Goal: Information Seeking & Learning: Understand process/instructions

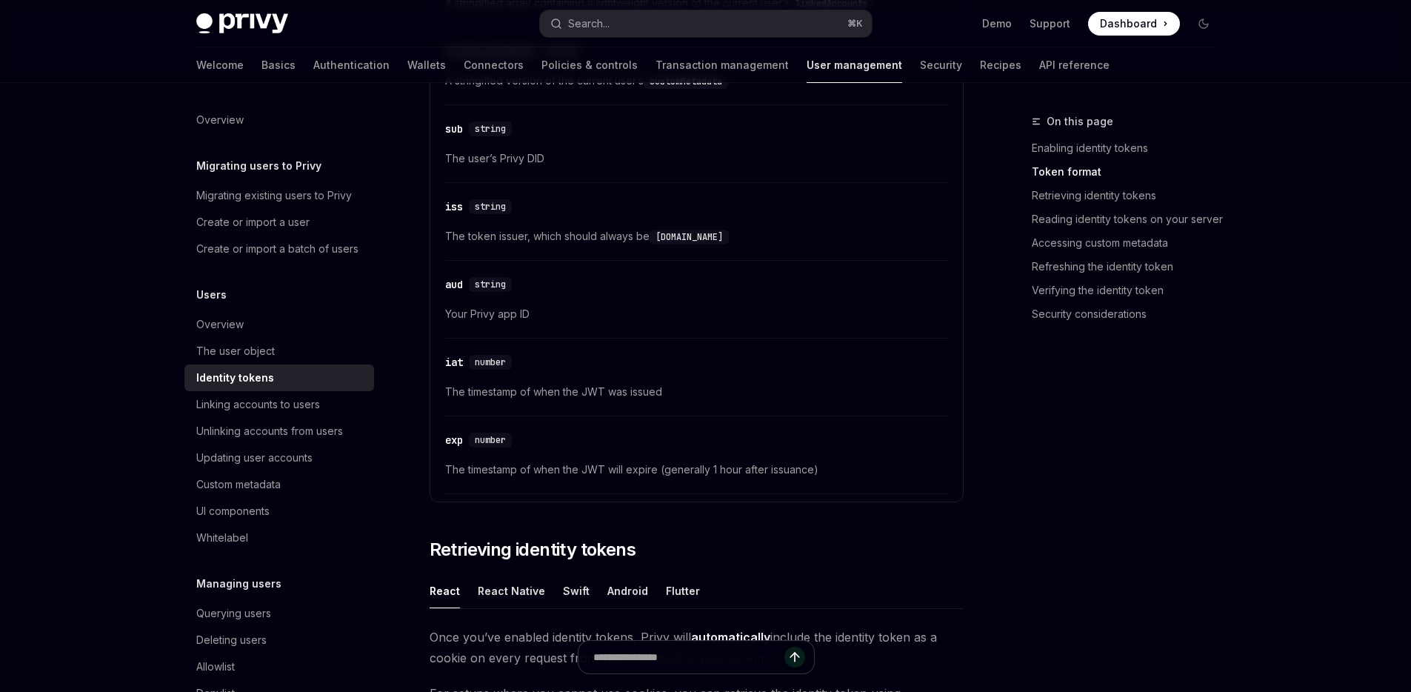
scroll to position [1160, 0]
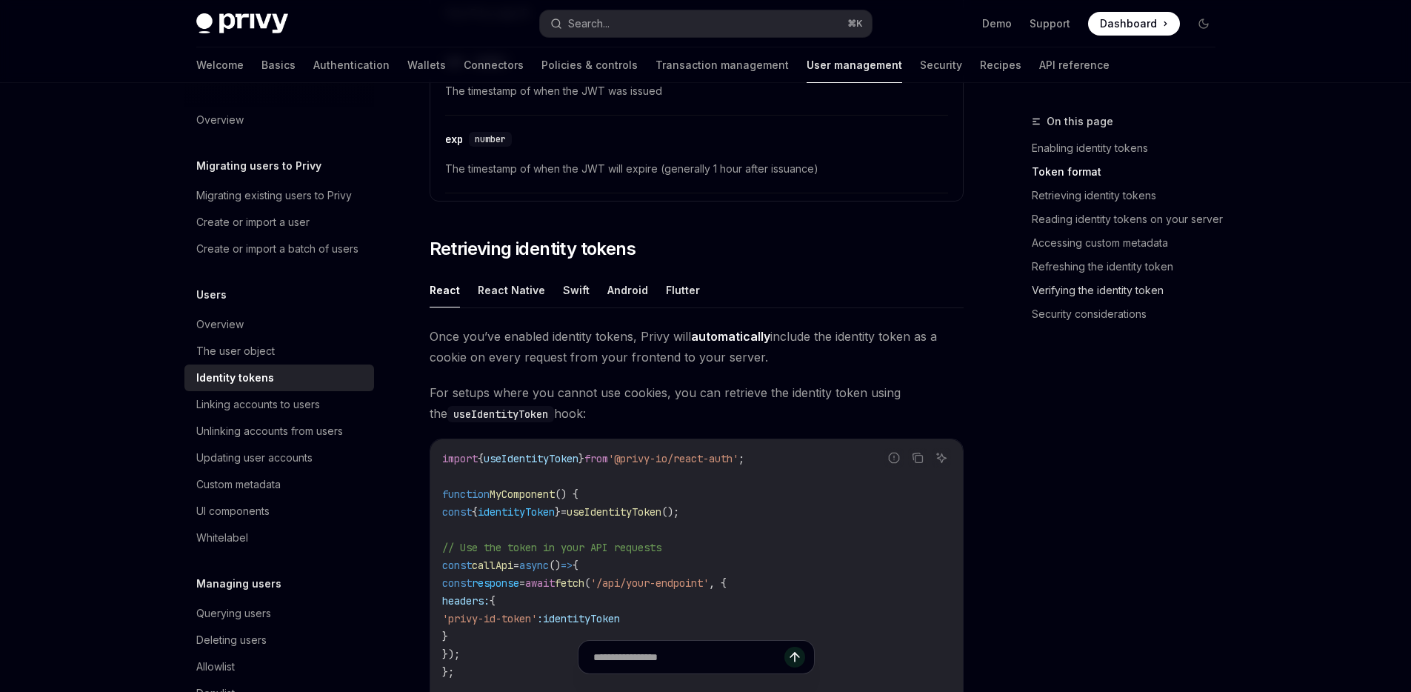
click at [1102, 294] on link "Verifying the identity token" at bounding box center [1130, 290] width 196 height 24
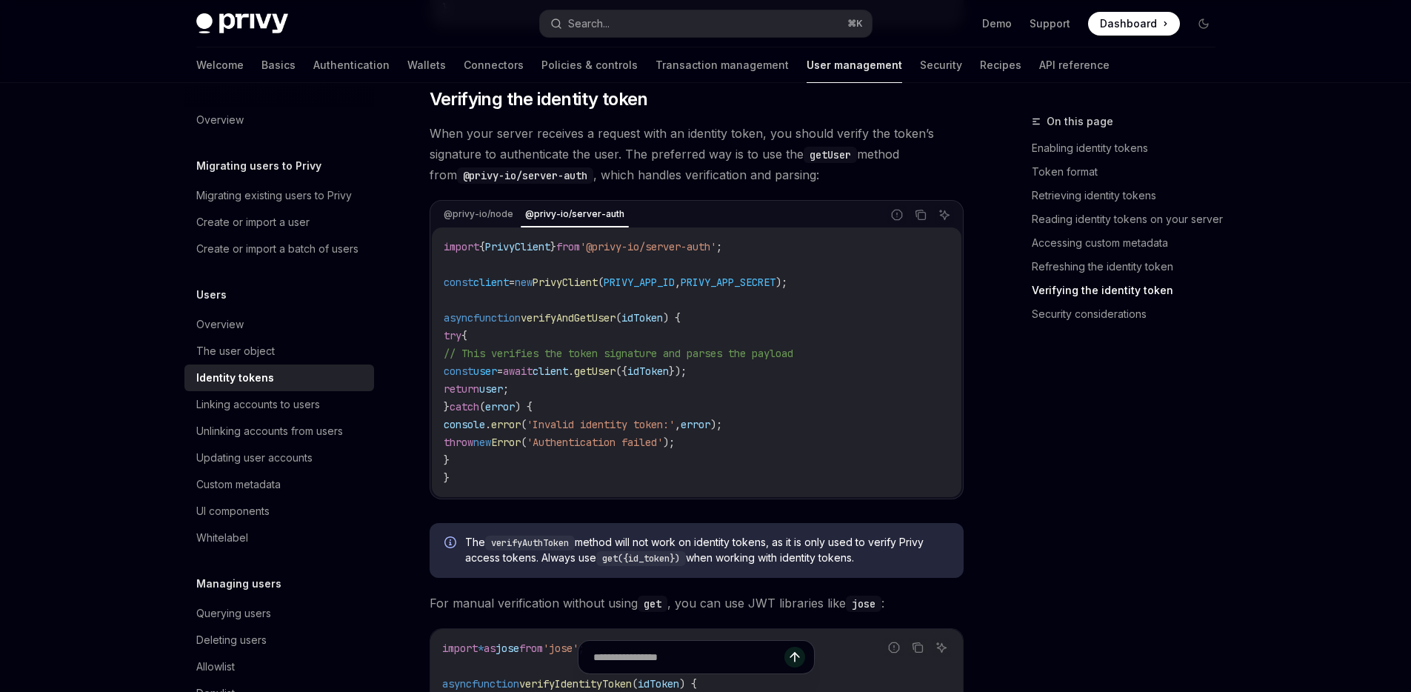
scroll to position [3997, 0]
drag, startPoint x: 588, startPoint y: 384, endPoint x: 704, endPoint y: 381, distance: 115.6
click at [686, 378] on span "const user = await client . getUser ({ idToken });" at bounding box center [565, 370] width 243 height 13
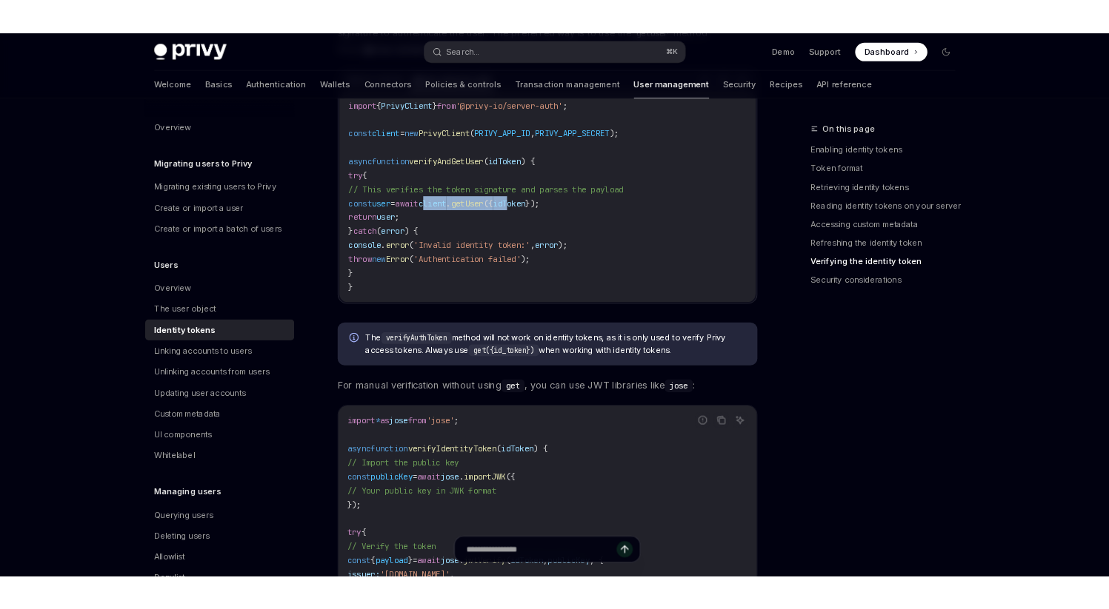
scroll to position [4223, 0]
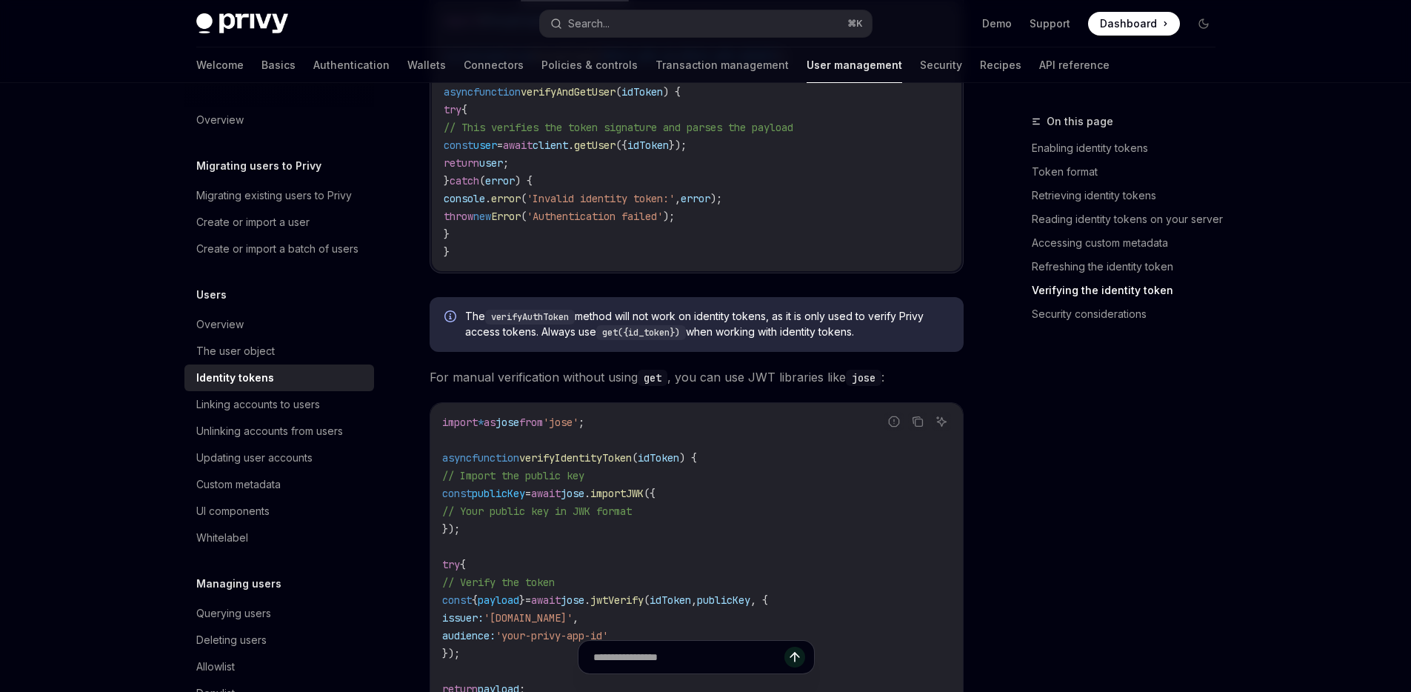
click at [530, 324] on code "verifyAuthToken" at bounding box center [530, 317] width 90 height 15
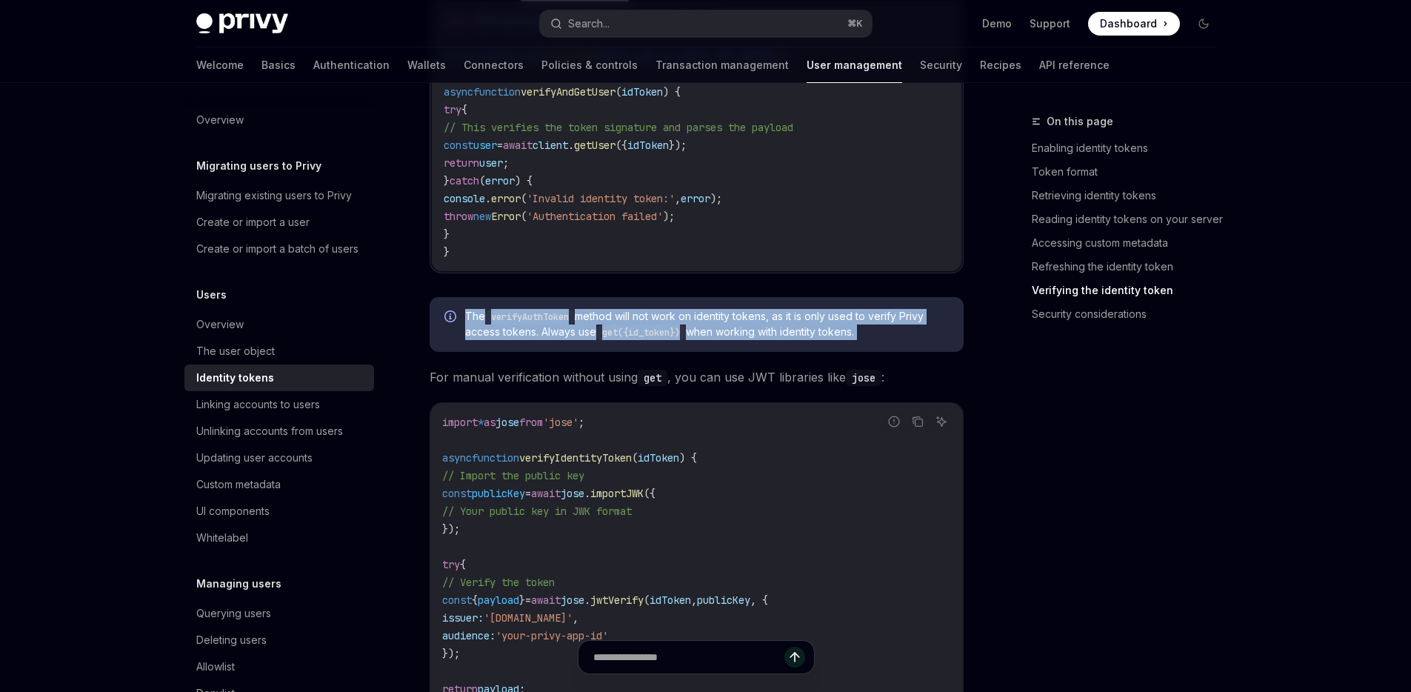
click at [530, 324] on code "verifyAuthToken" at bounding box center [530, 317] width 90 height 15
click at [570, 324] on code "verifyAuthToken" at bounding box center [530, 317] width 90 height 15
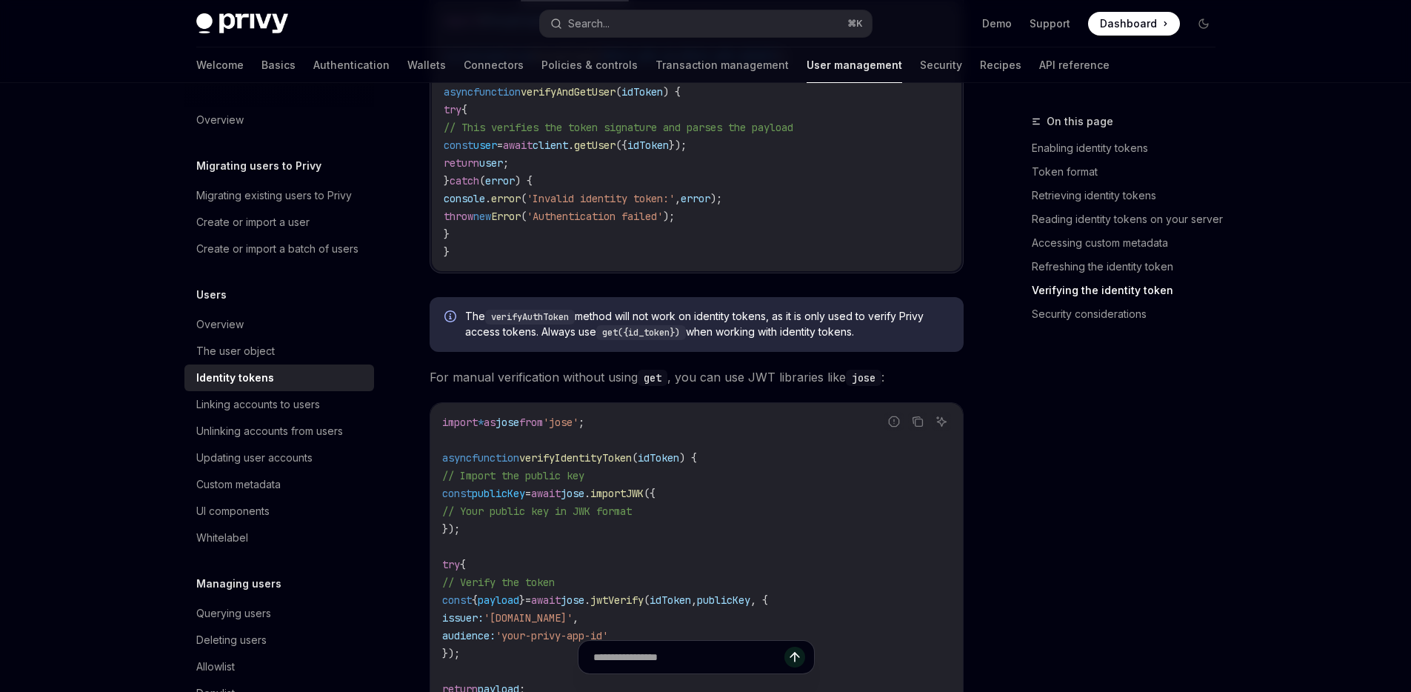
click at [698, 330] on span "The verifyAuthToken method will not work on identity tokens, as it is only used…" at bounding box center [707, 324] width 484 height 31
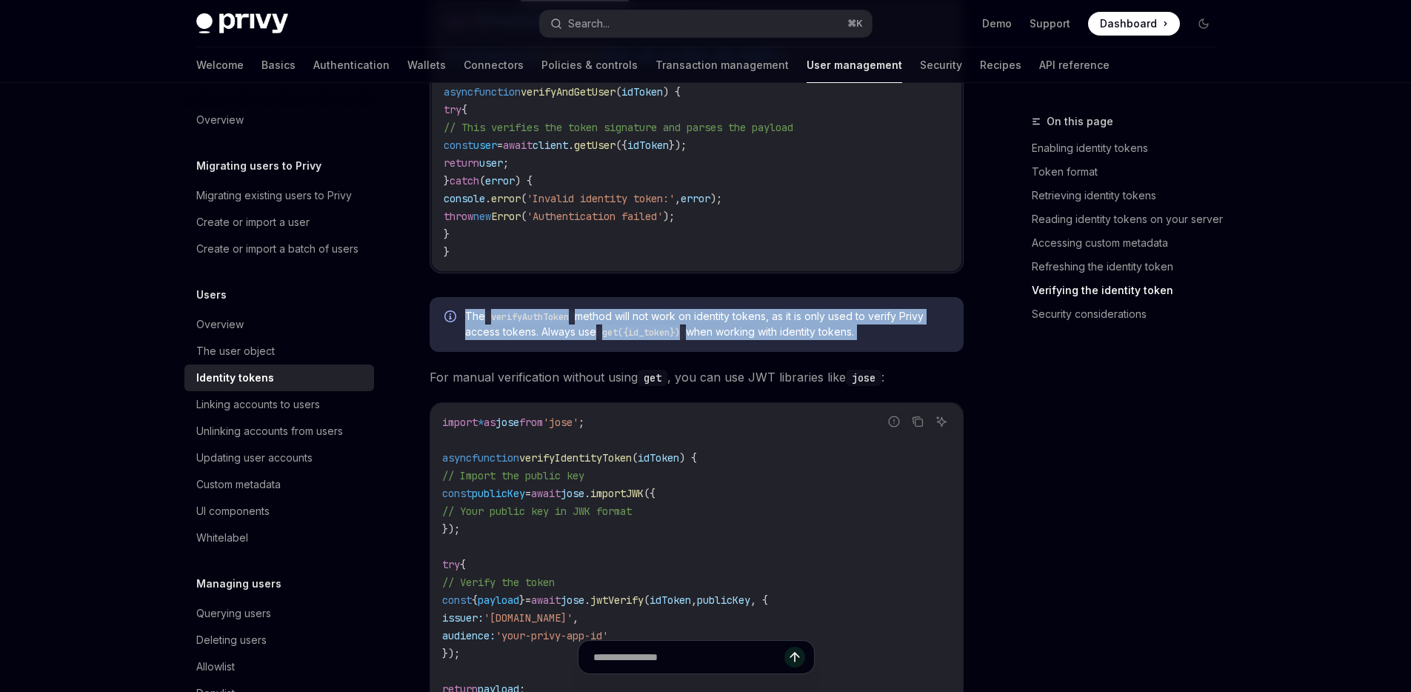
click at [698, 330] on span "The verifyAuthToken method will not work on identity tokens, as it is only used…" at bounding box center [707, 324] width 484 height 31
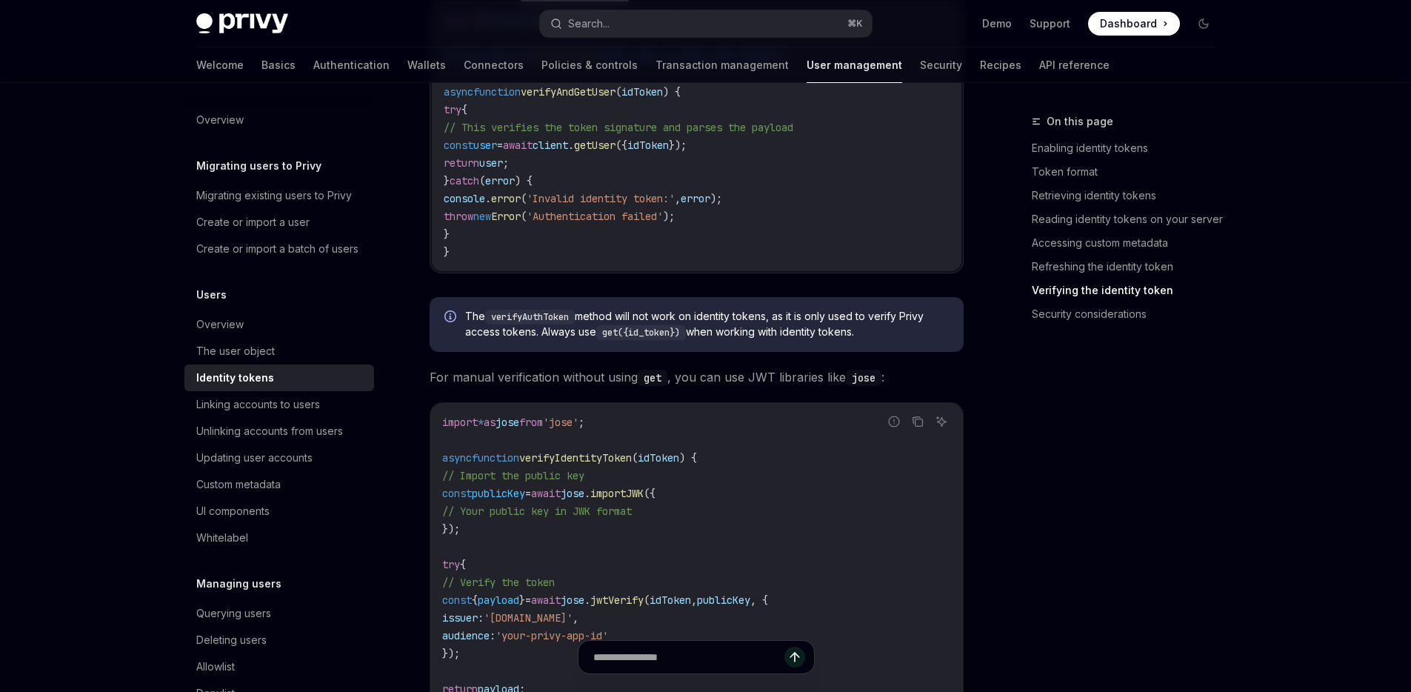
drag, startPoint x: 794, startPoint y: 399, endPoint x: 781, endPoint y: 394, distance: 13.6
click at [794, 387] on span "For manual verification without using get , you can use JWT libraries like [PER…" at bounding box center [697, 377] width 534 height 21
click at [531, 324] on code "verifyAuthToken" at bounding box center [530, 317] width 90 height 15
type textarea "*"
